Goal: Information Seeking & Learning: Stay updated

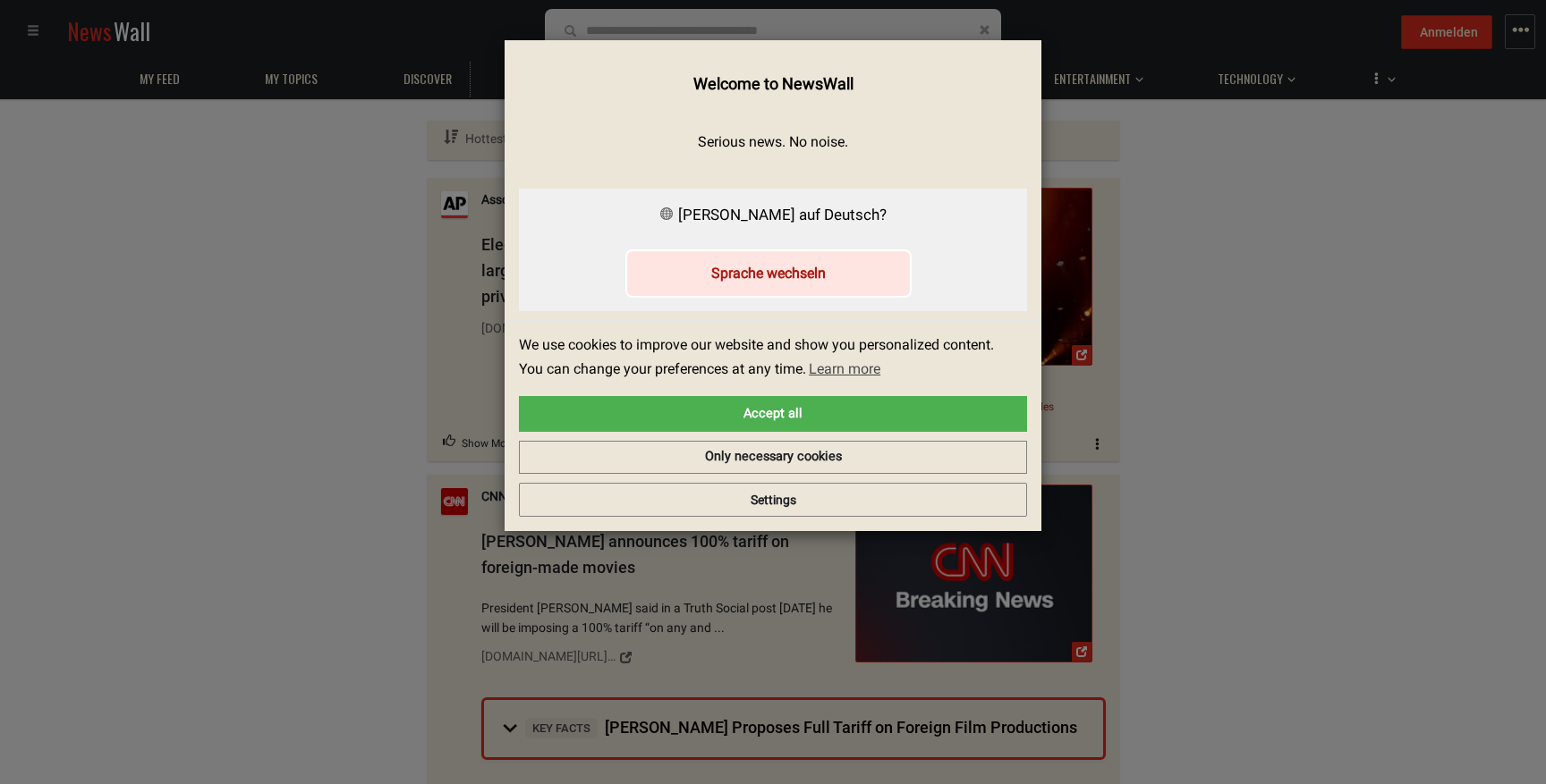
click at [799, 277] on button "Sprache wechseln" at bounding box center [769, 273] width 287 height 47
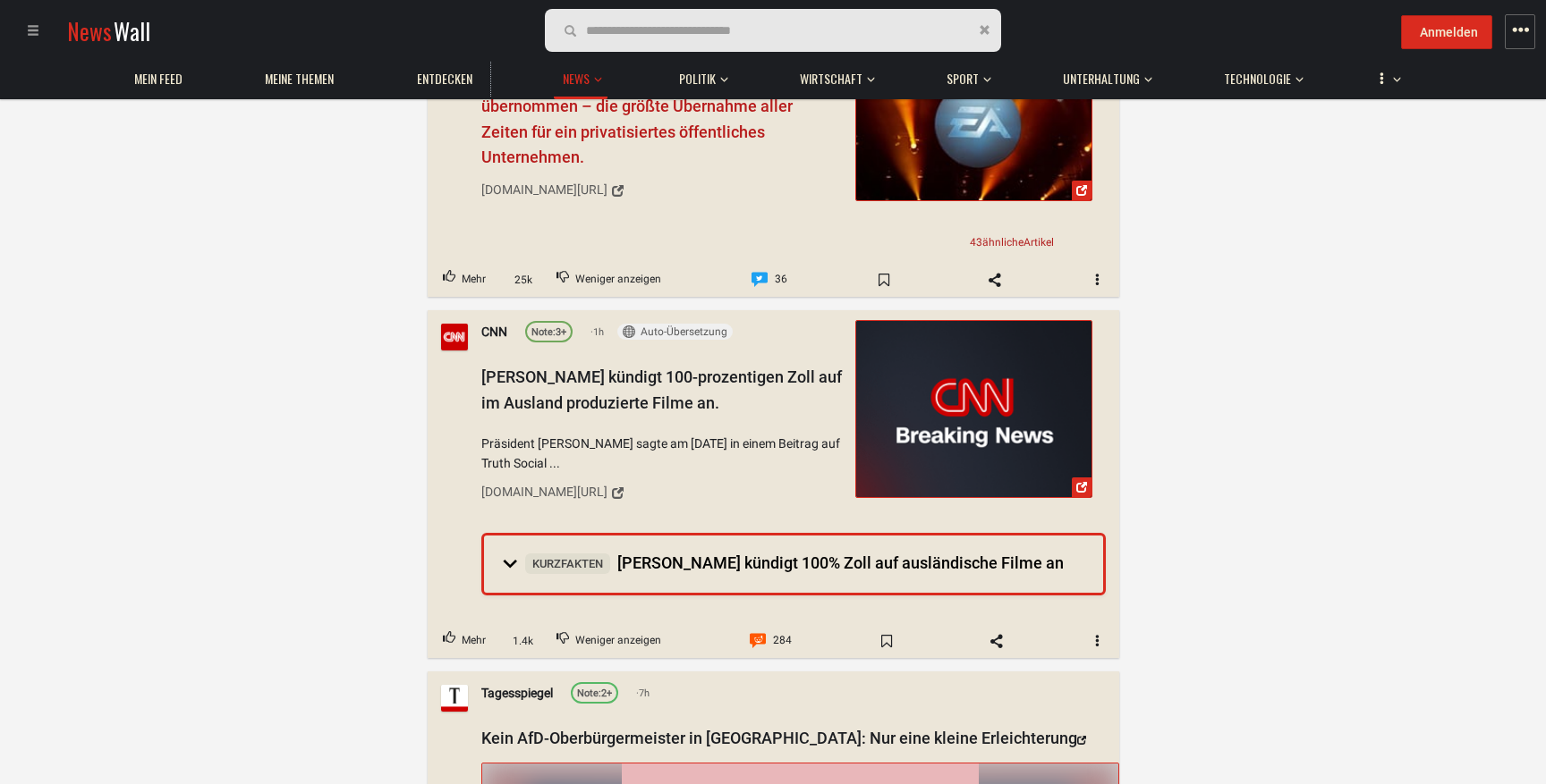
scroll to position [174, 0]
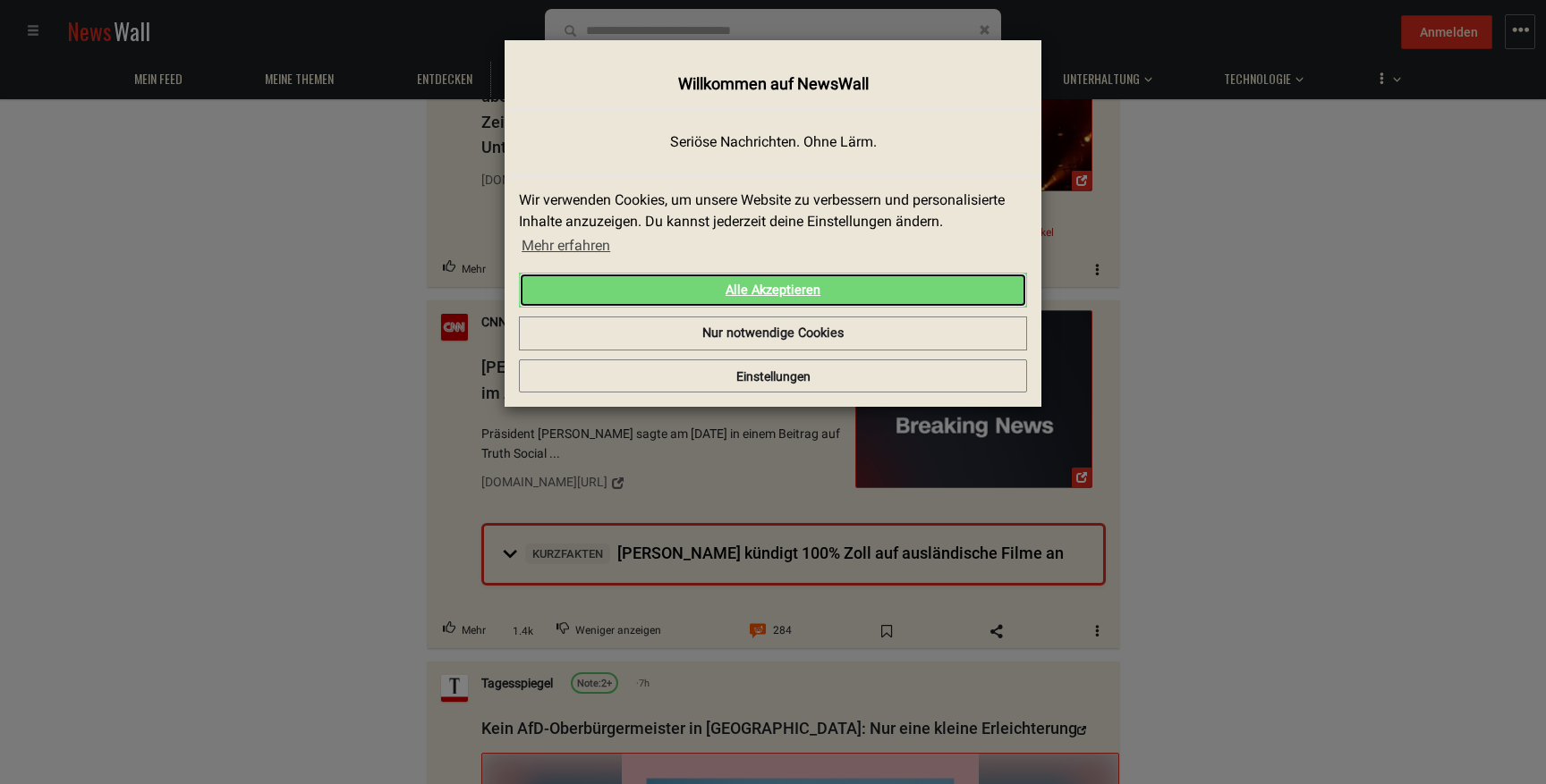
click at [788, 295] on link "Alle Akzeptieren" at bounding box center [773, 290] width 508 height 36
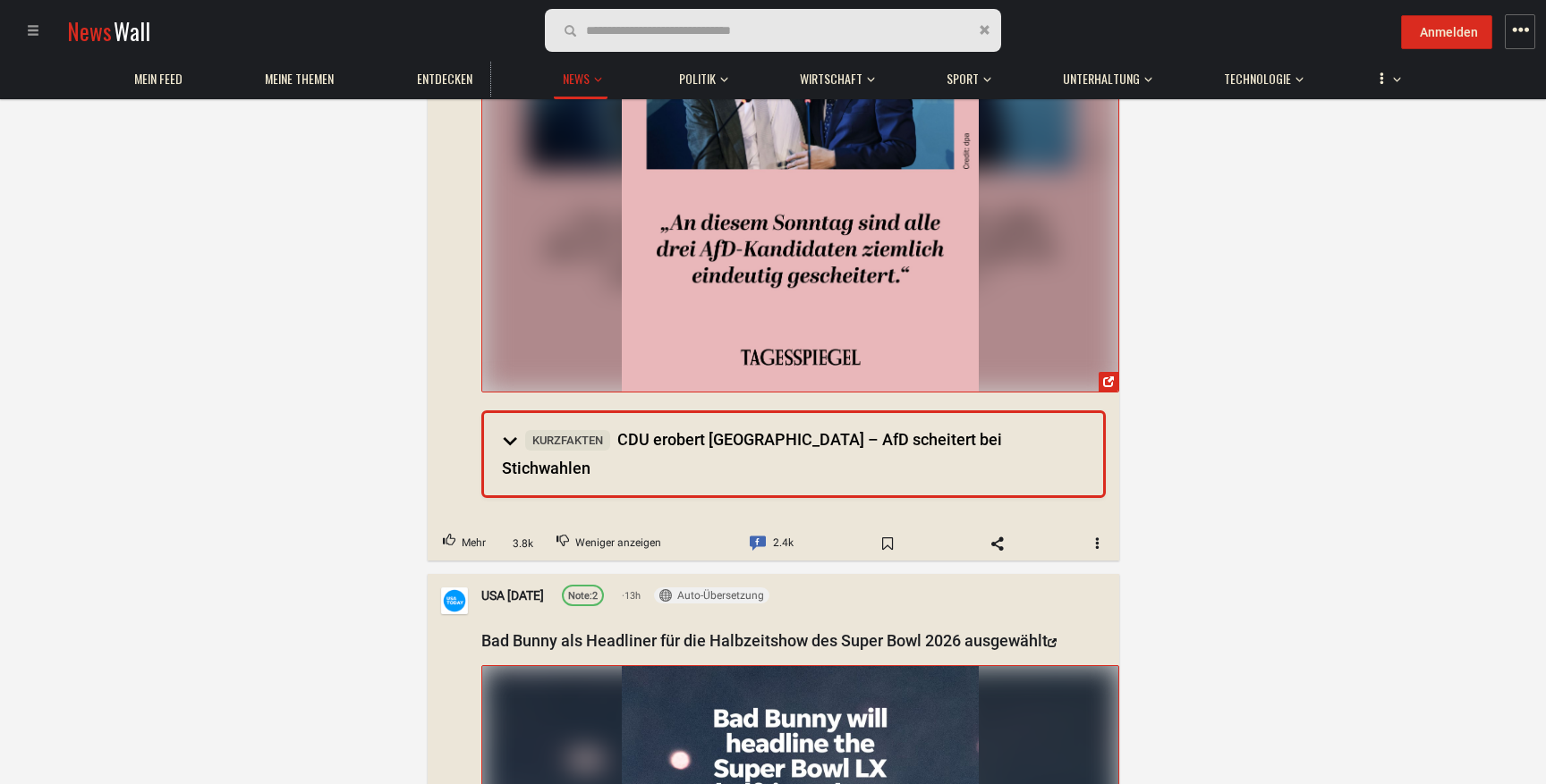
scroll to position [1010, 0]
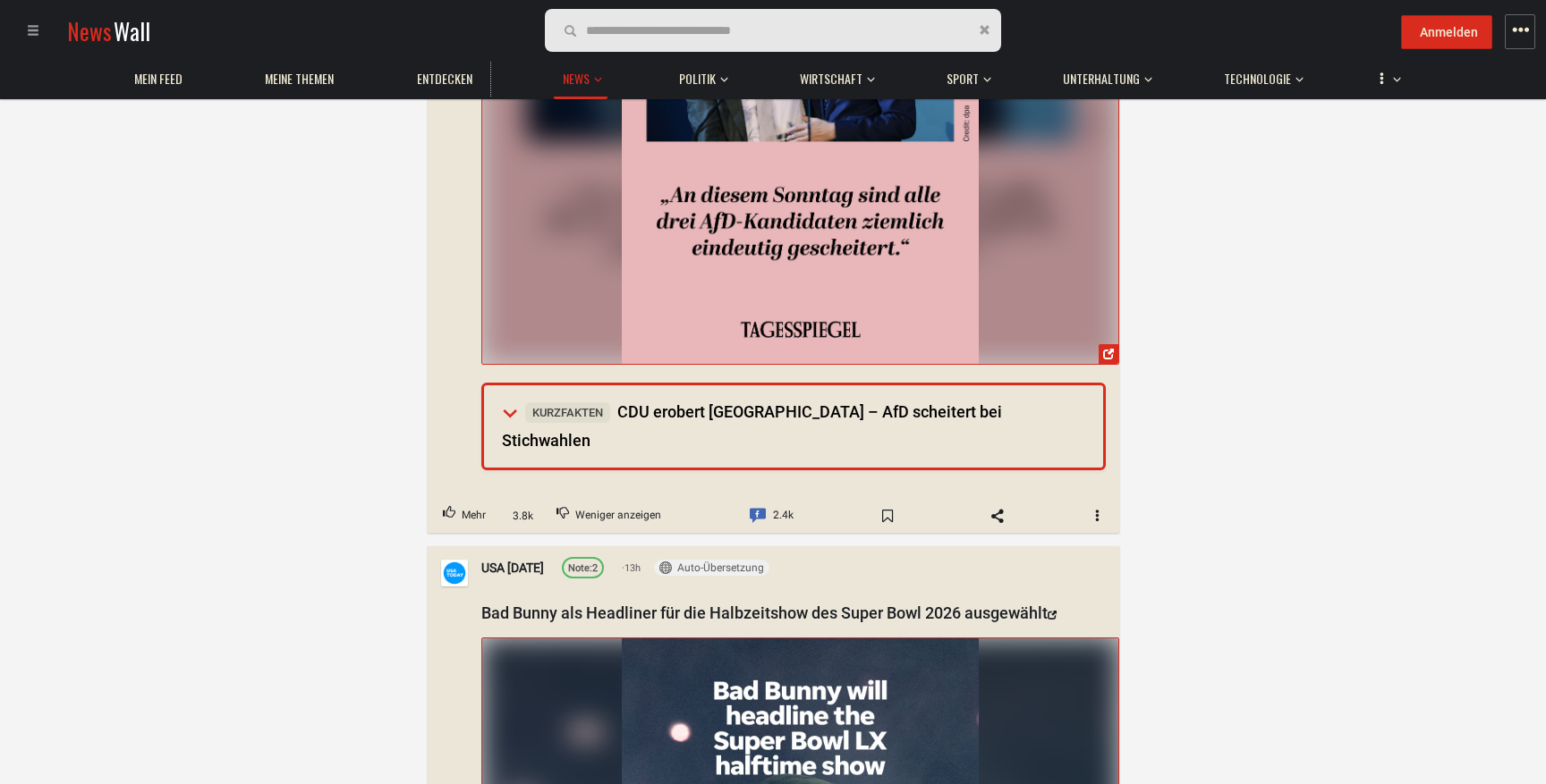
click at [511, 412] on summary "Kurzfakten CDU erobert Dortmund – AfD scheitert bei Stichwahlen" at bounding box center [793, 426] width 619 height 83
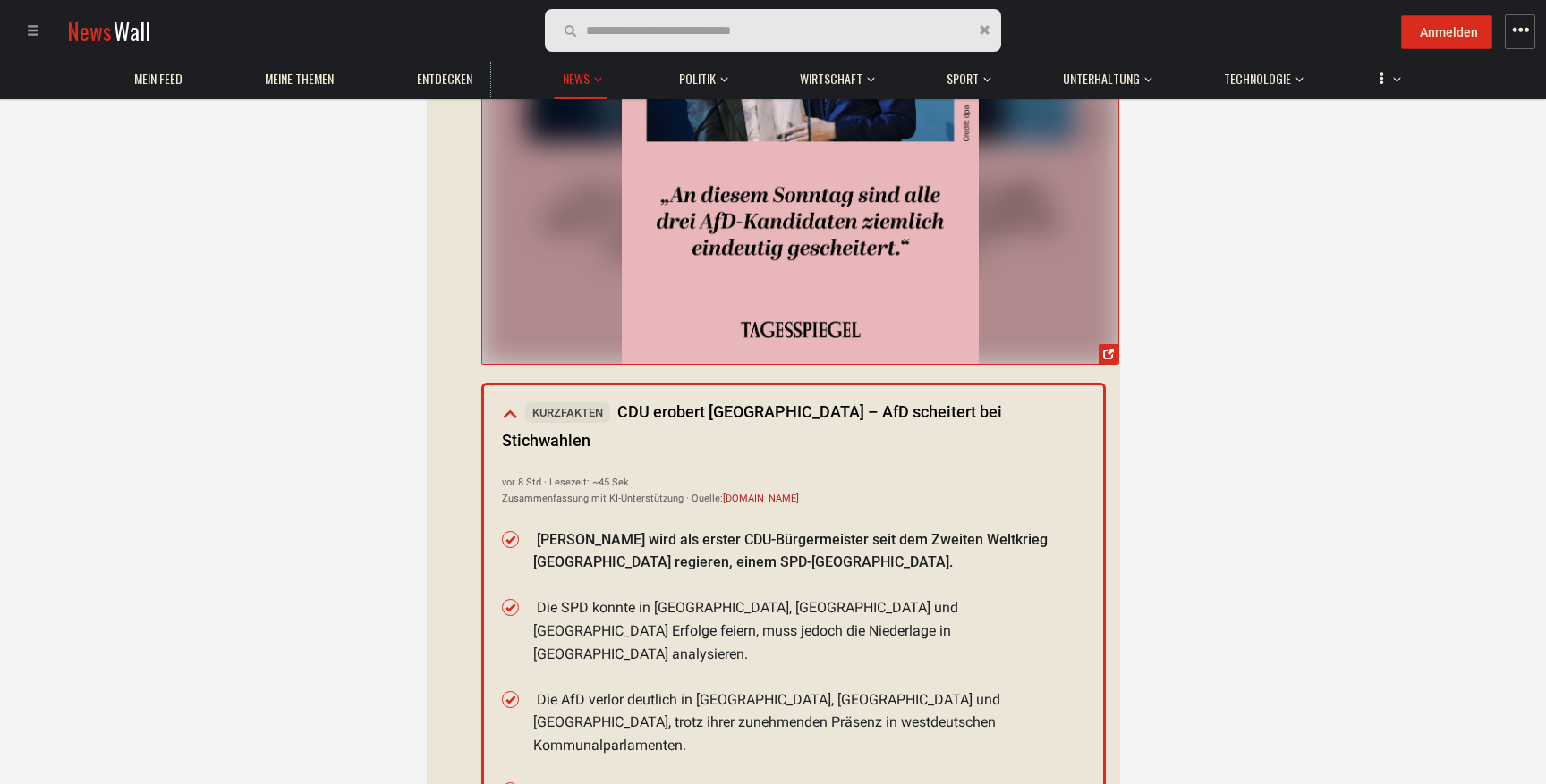
click at [511, 411] on summary "Kurzfakten CDU erobert Dortmund – AfD scheitert bei Stichwahlen" at bounding box center [793, 426] width 619 height 83
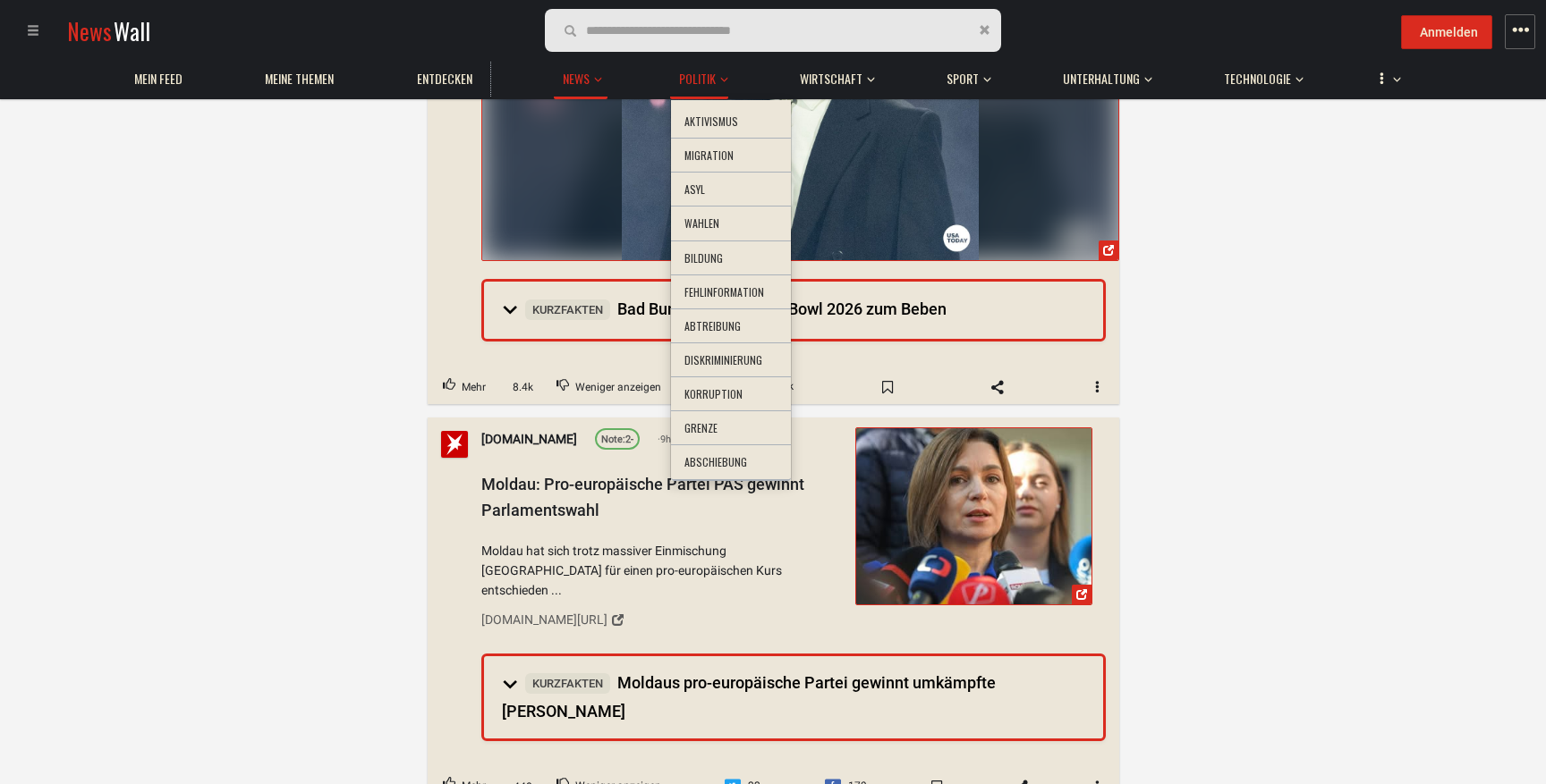
scroll to position [1833, 0]
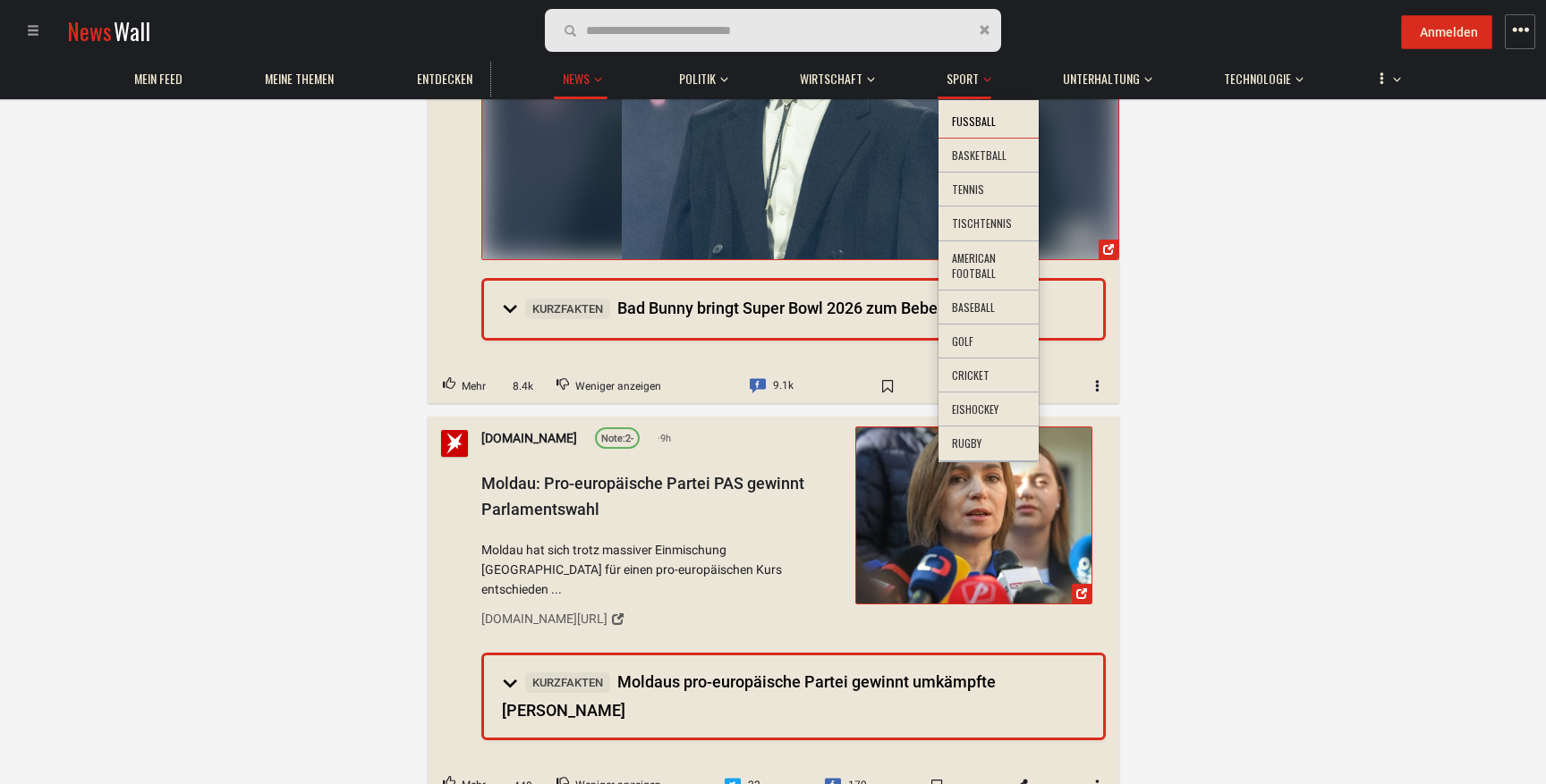
click at [969, 117] on li "Fußball" at bounding box center [988, 122] width 101 height 35
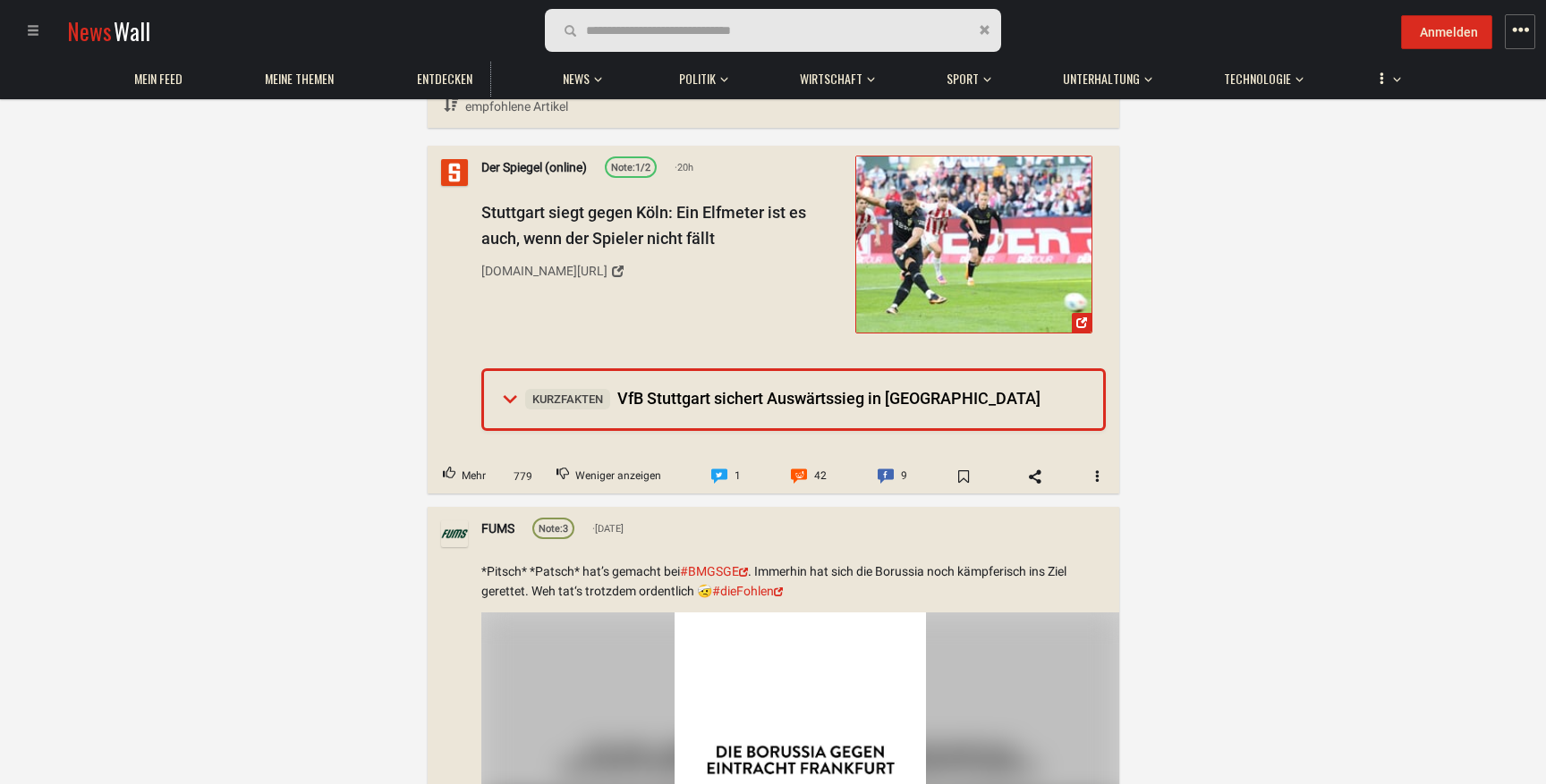
scroll to position [173, 0]
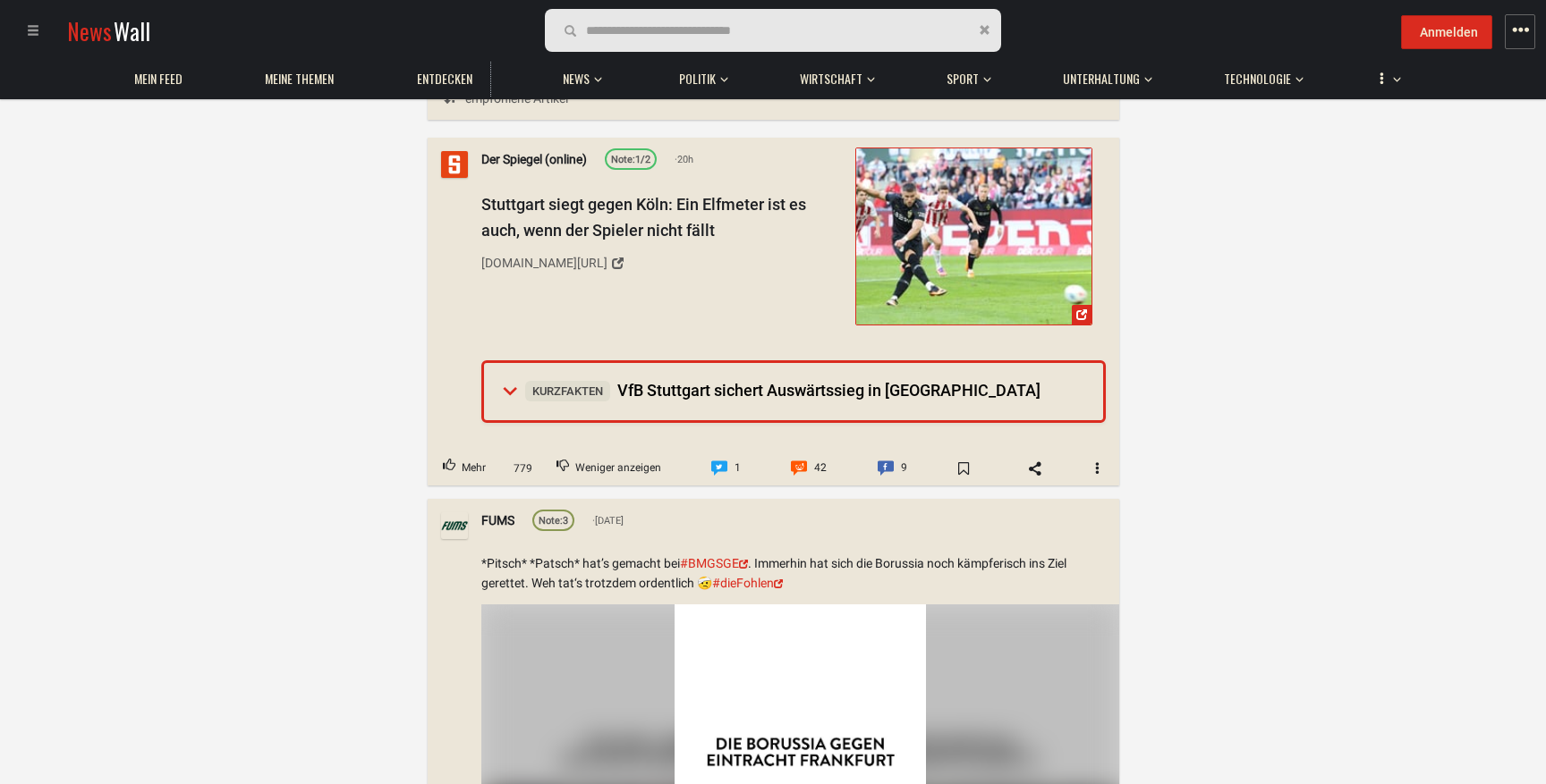
click at [878, 397] on span "Kurzfakten VfB Stuttgart sichert Auswärtssieg in Köln" at bounding box center [782, 390] width 515 height 18
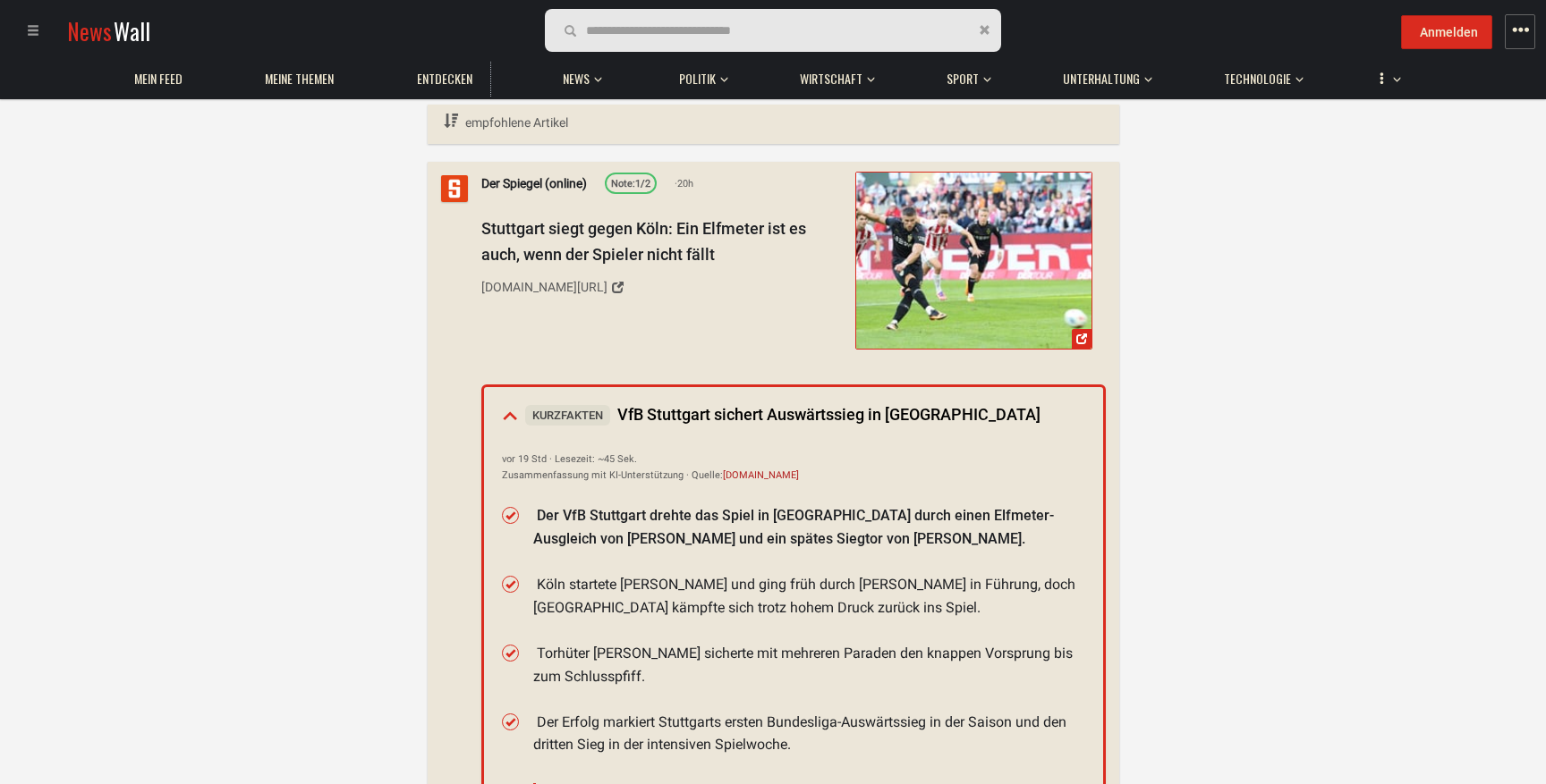
scroll to position [0, 0]
